Goal: Navigation & Orientation: Find specific page/section

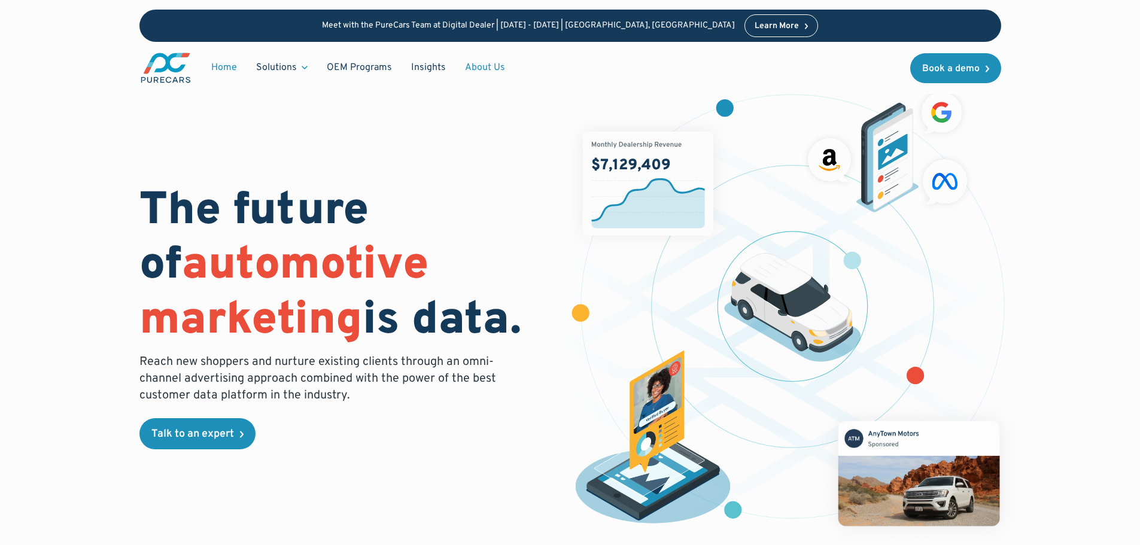
click at [482, 69] on link "About Us" at bounding box center [485, 67] width 59 height 23
